Goal: Find specific page/section: Find specific page/section

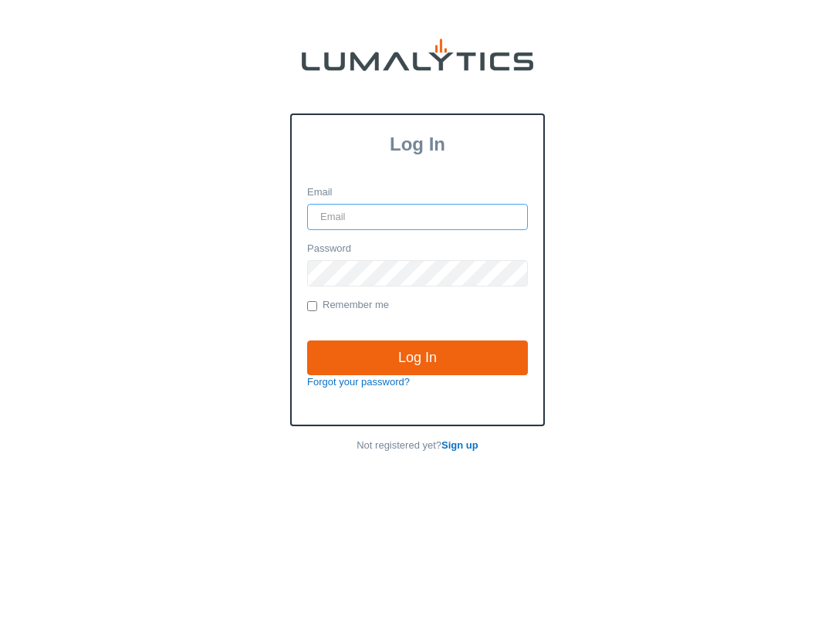
click at [410, 211] on input "Email" at bounding box center [417, 217] width 221 height 26
paste input "siadmin@valleytruckparts.com"
type input "siadmin@valleytruckparts.com"
click at [310, 311] on input "Remember me" at bounding box center [312, 306] width 10 height 10
checkbox input "true"
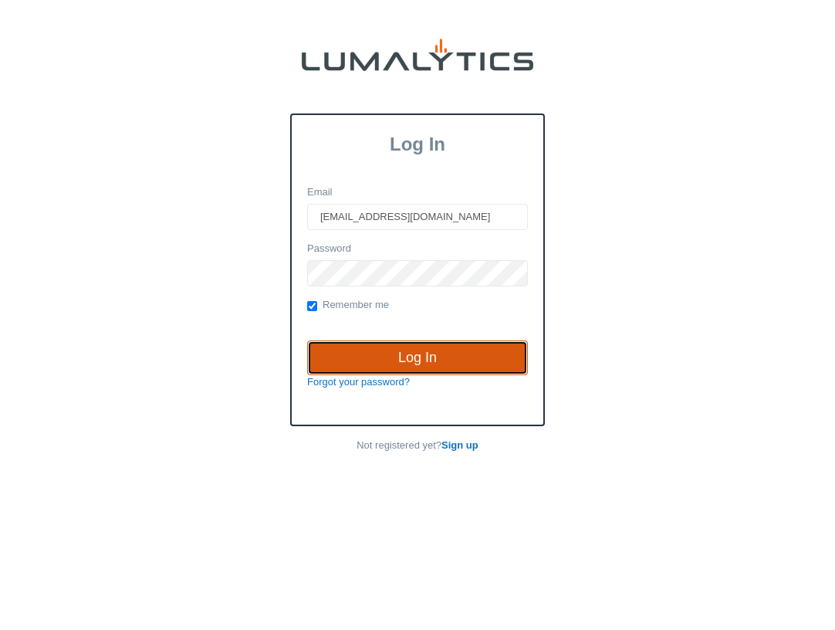
click at [364, 357] on input "Log In" at bounding box center [417, 358] width 221 height 36
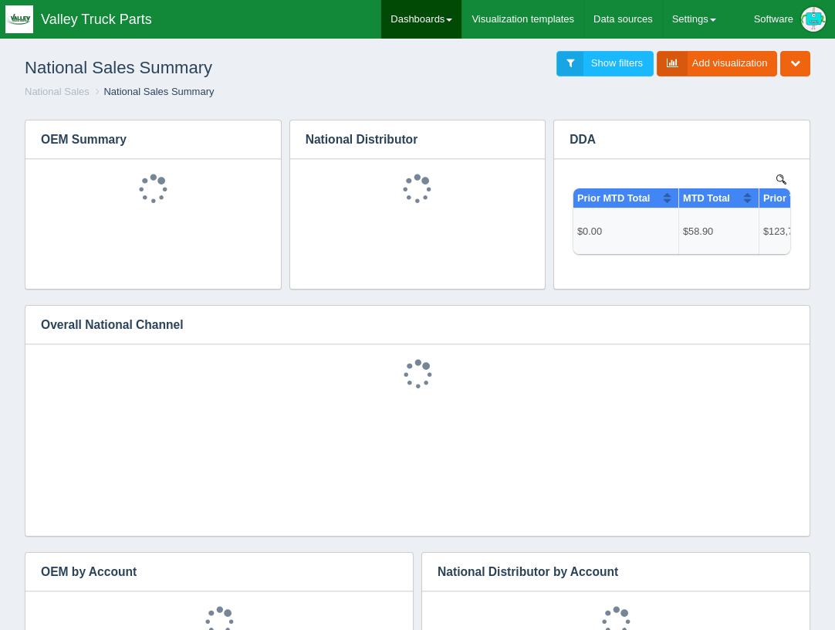
click at [397, 14] on link "Dashboards" at bounding box center [421, 19] width 80 height 39
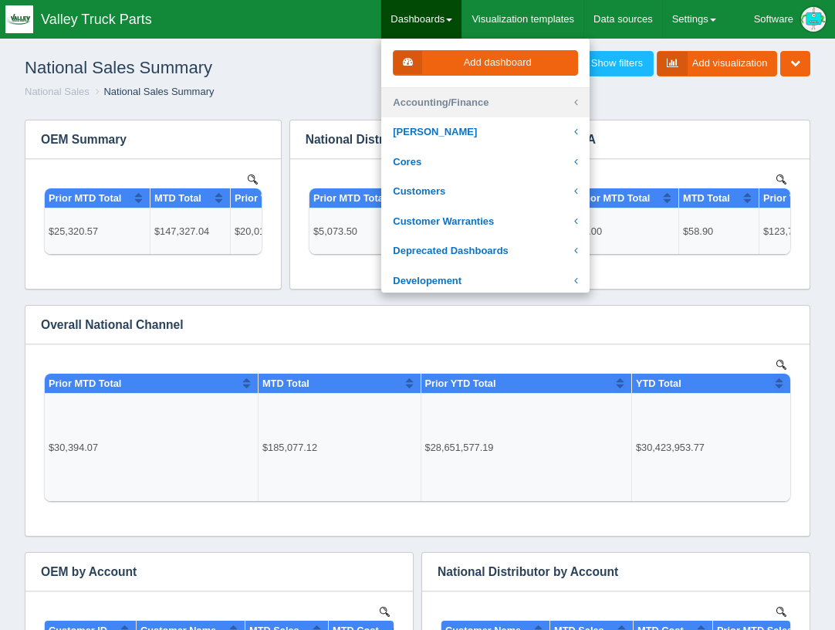
click at [574, 100] on icon at bounding box center [576, 103] width 4 height 15
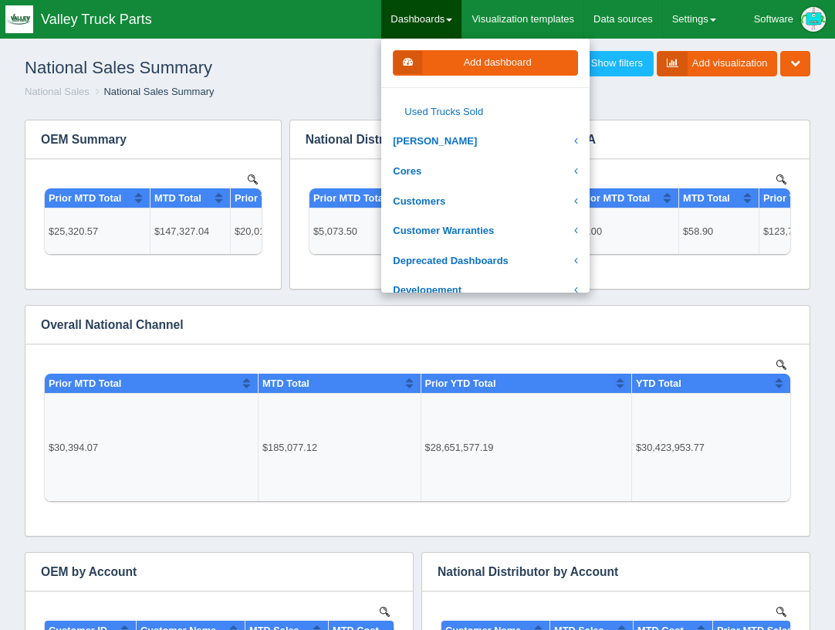
scroll to position [540, 0]
click at [562, 141] on link "[PERSON_NAME]" at bounding box center [485, 141] width 208 height 30
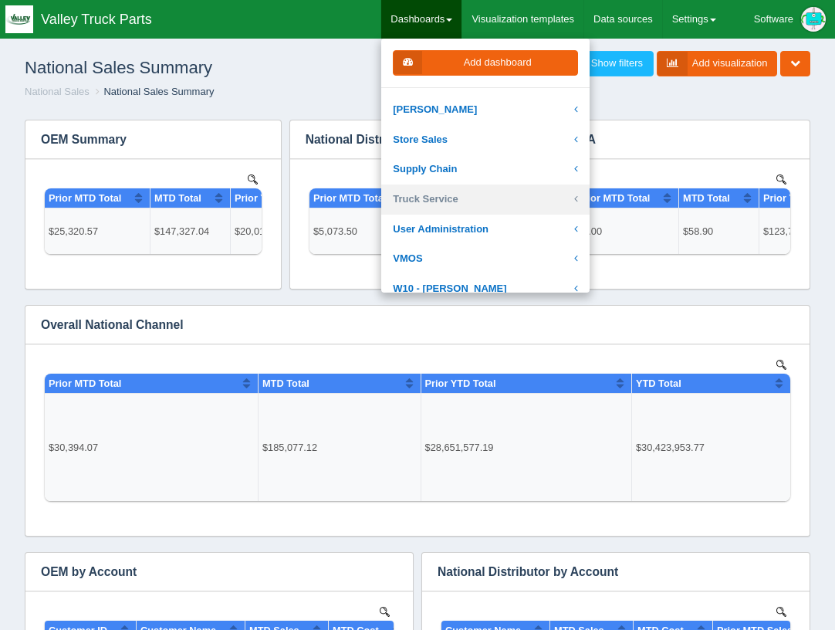
scroll to position [465, 0]
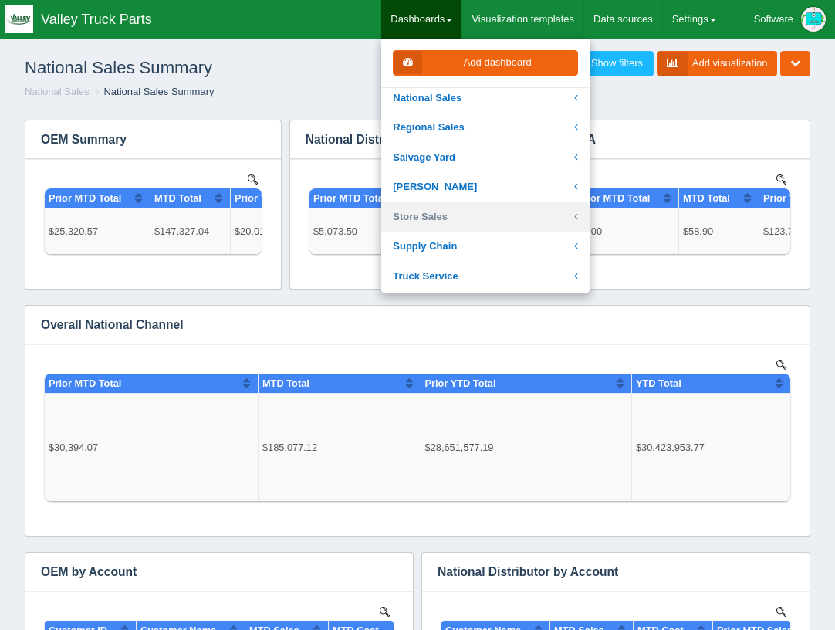
click at [574, 212] on icon at bounding box center [576, 217] width 4 height 15
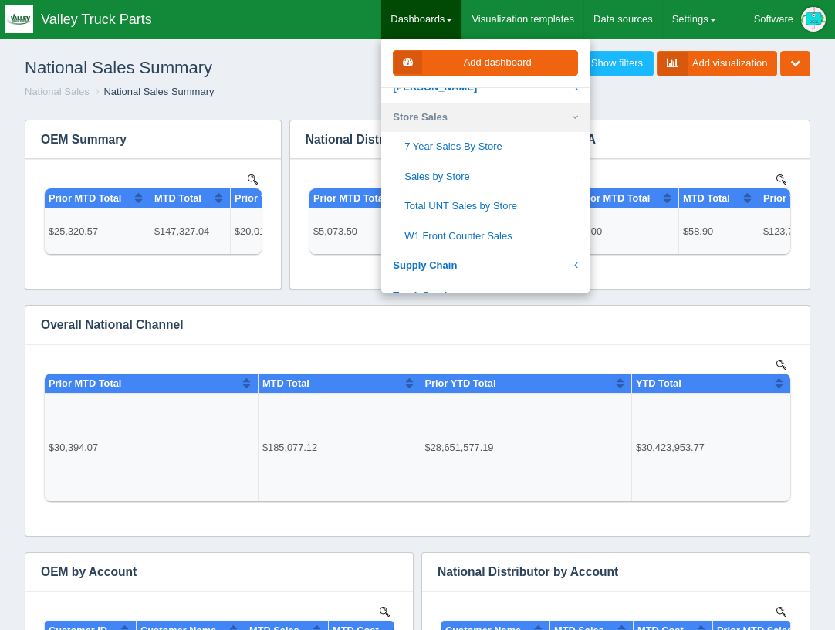
scroll to position [439, 0]
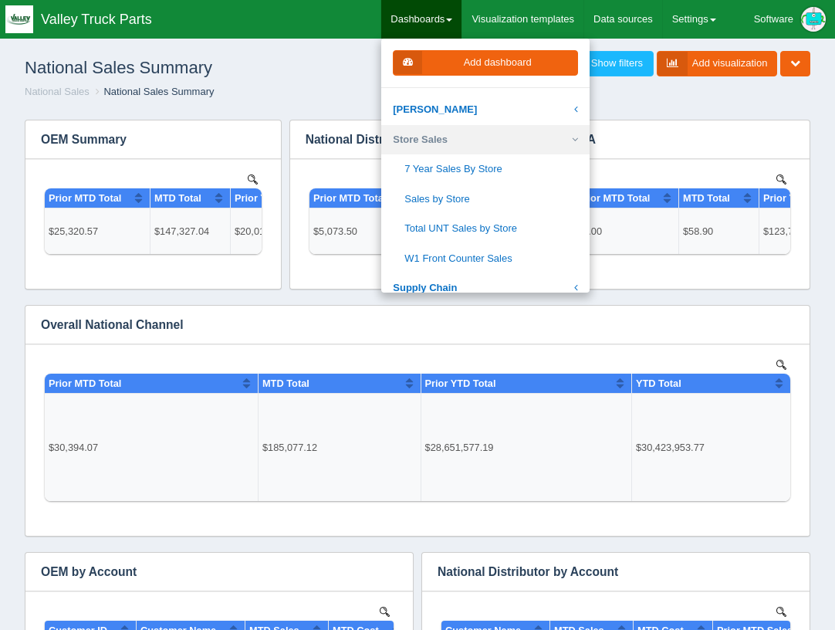
click at [572, 135] on icon at bounding box center [575, 140] width 6 height 15
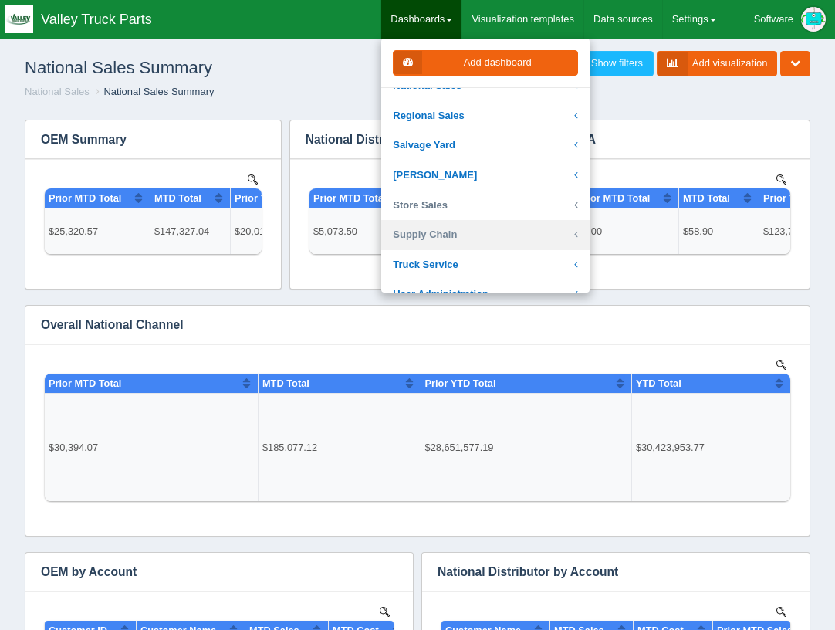
scroll to position [285, 0]
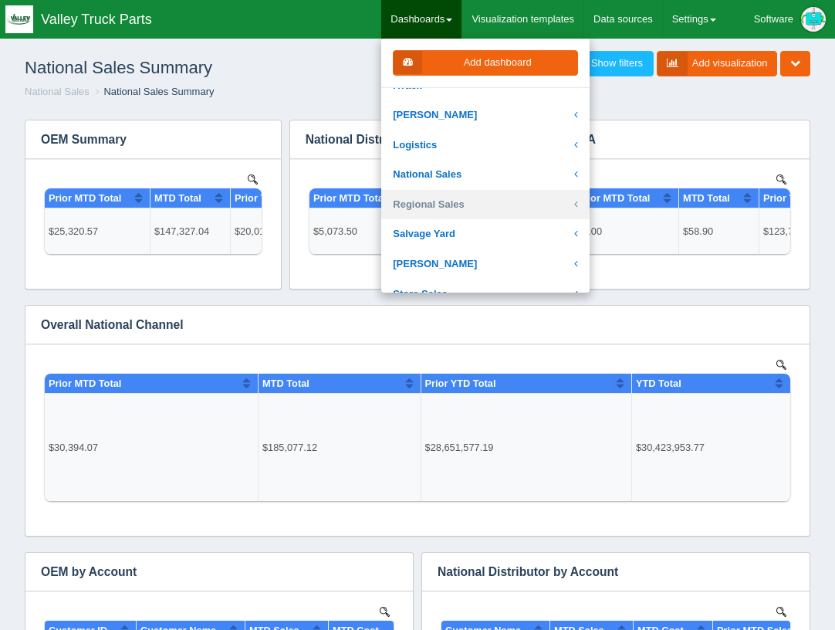
click at [560, 200] on link "Regional Sales" at bounding box center [485, 205] width 208 height 30
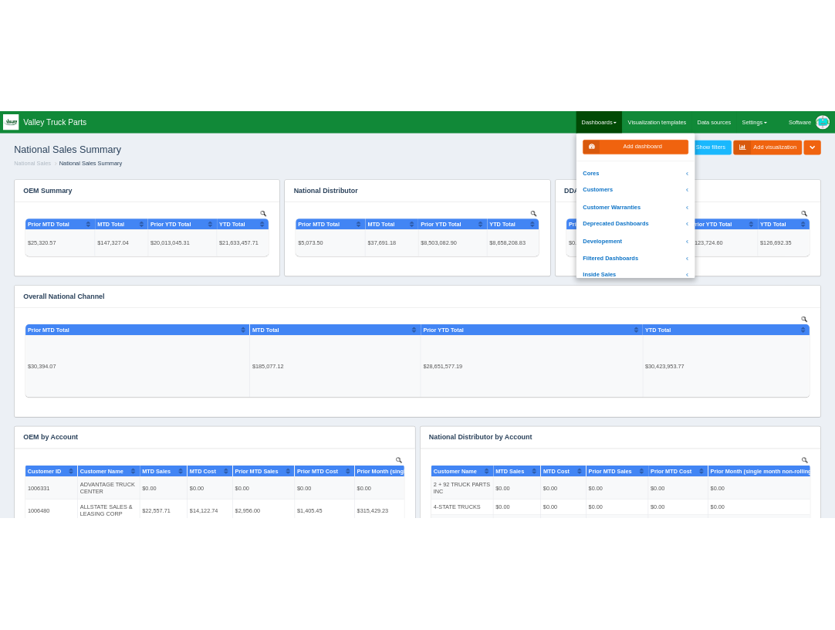
scroll to position [0, 0]
